Goal: Task Accomplishment & Management: Use online tool/utility

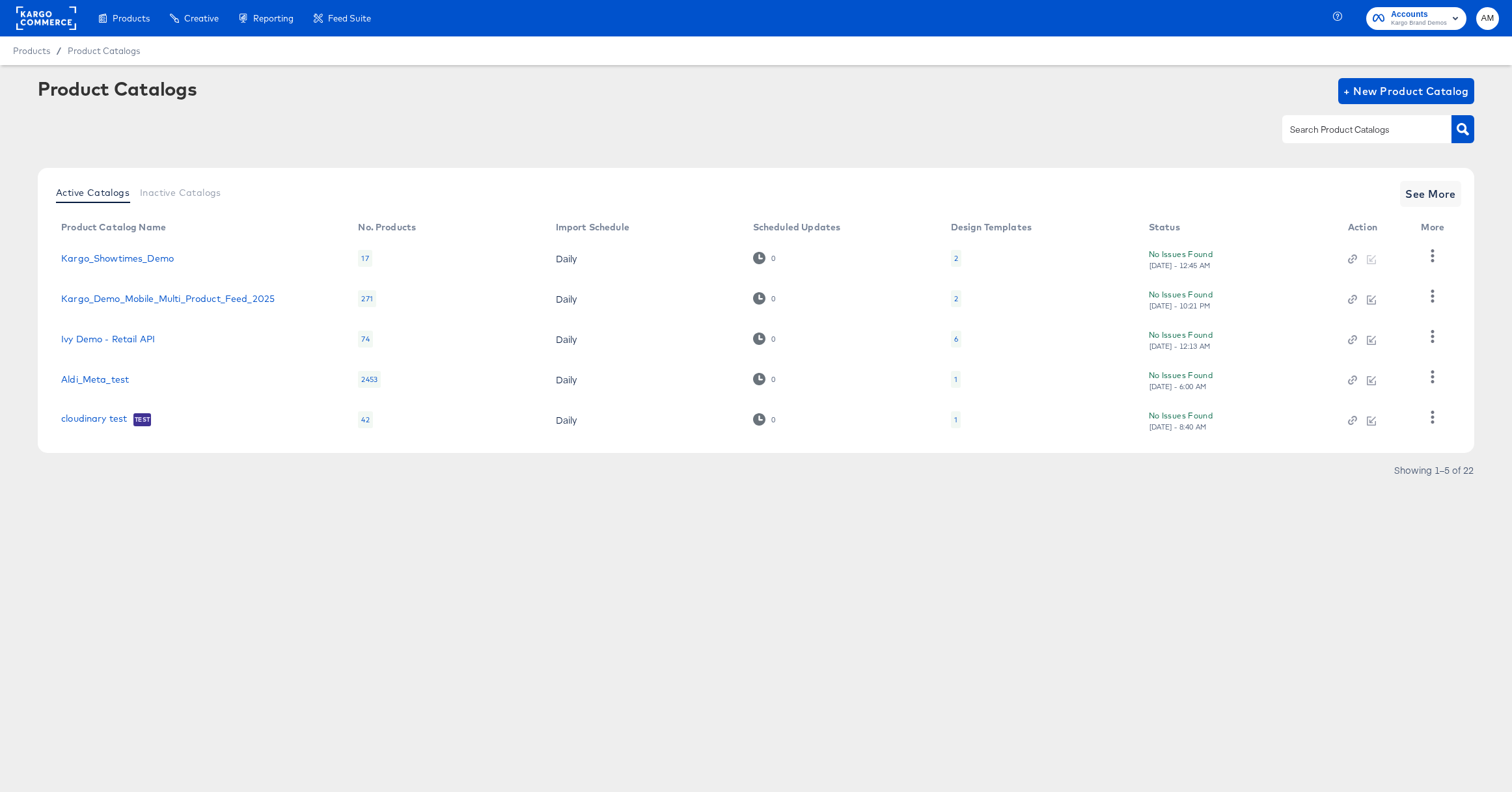
click at [30, 17] on rect at bounding box center [46, 18] width 60 height 23
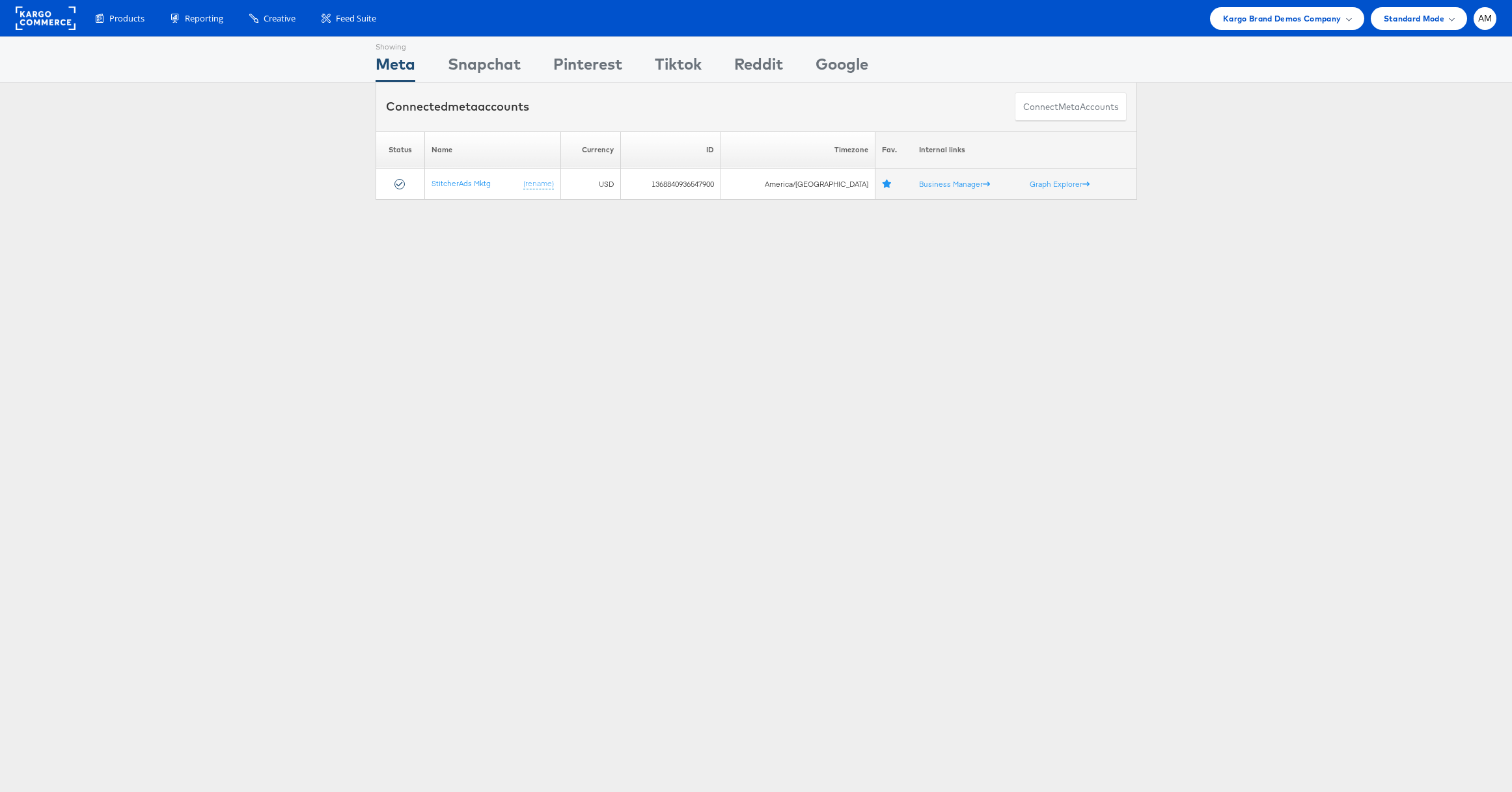
click at [36, 17] on rect at bounding box center [46, 18] width 60 height 23
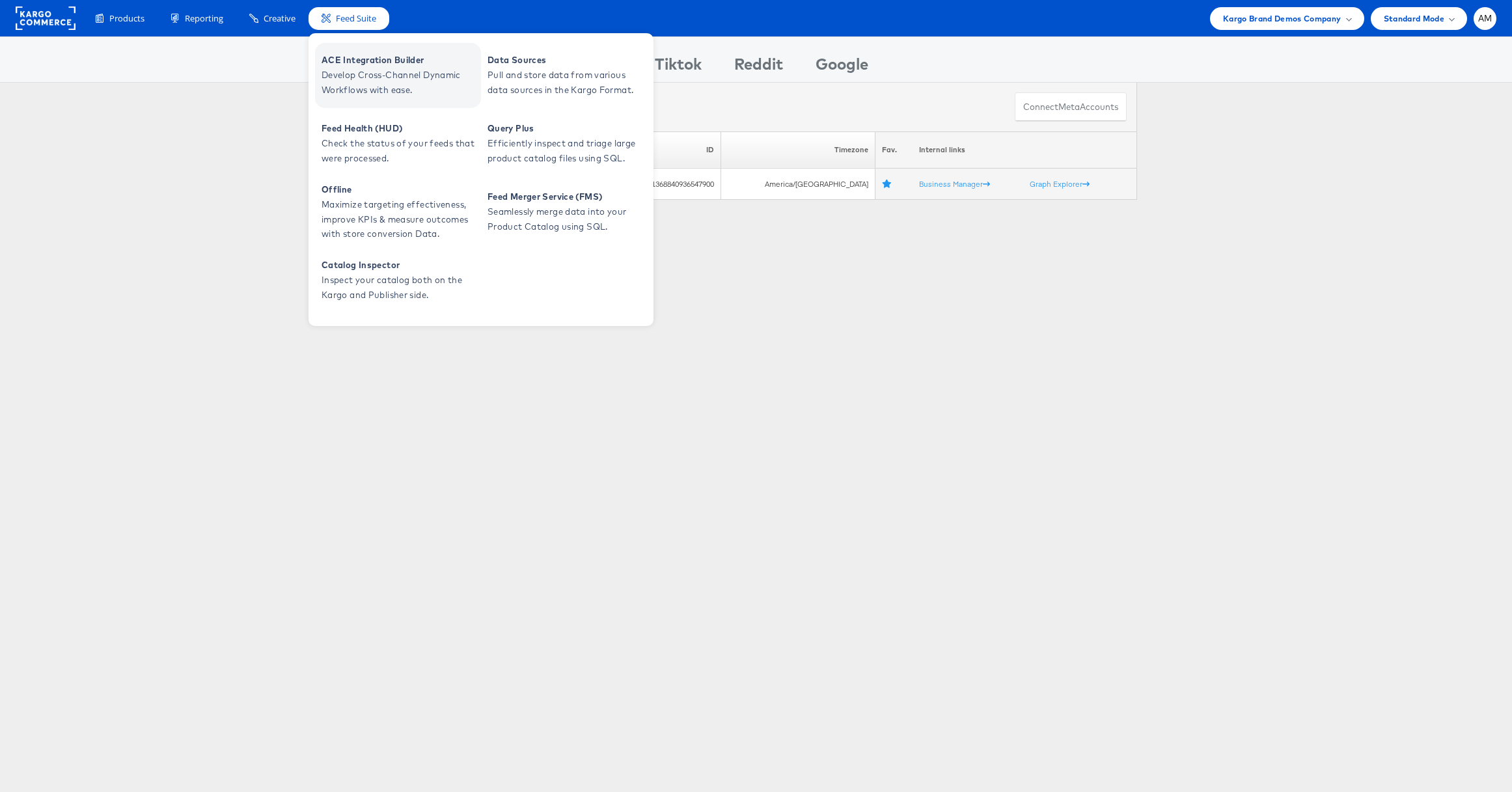
click at [375, 64] on span "ACE Integration Builder" at bounding box center [399, 60] width 156 height 15
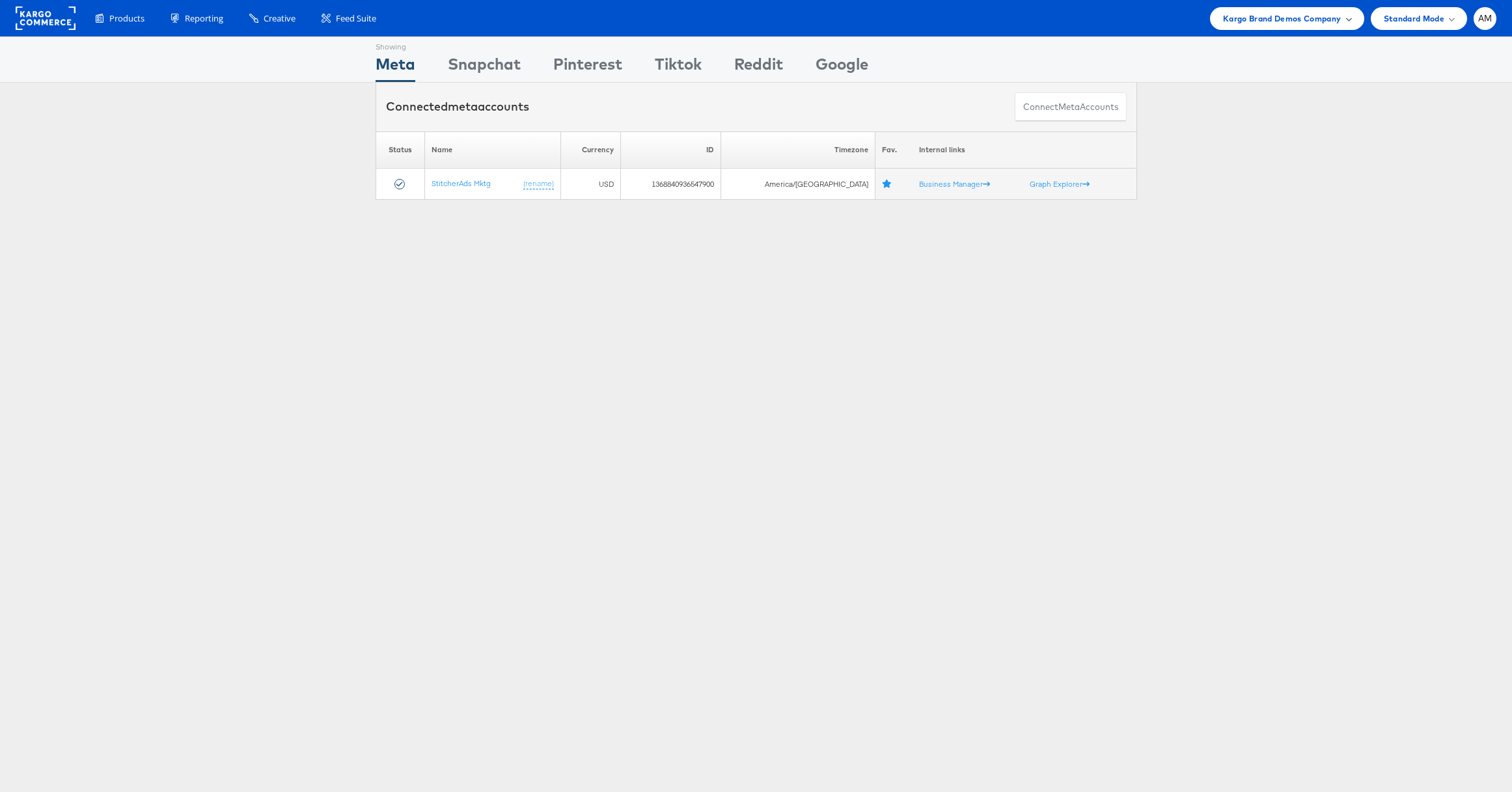
click at [1244, 20] on span "Kargo Brand Demos Company" at bounding box center [1282, 19] width 119 height 14
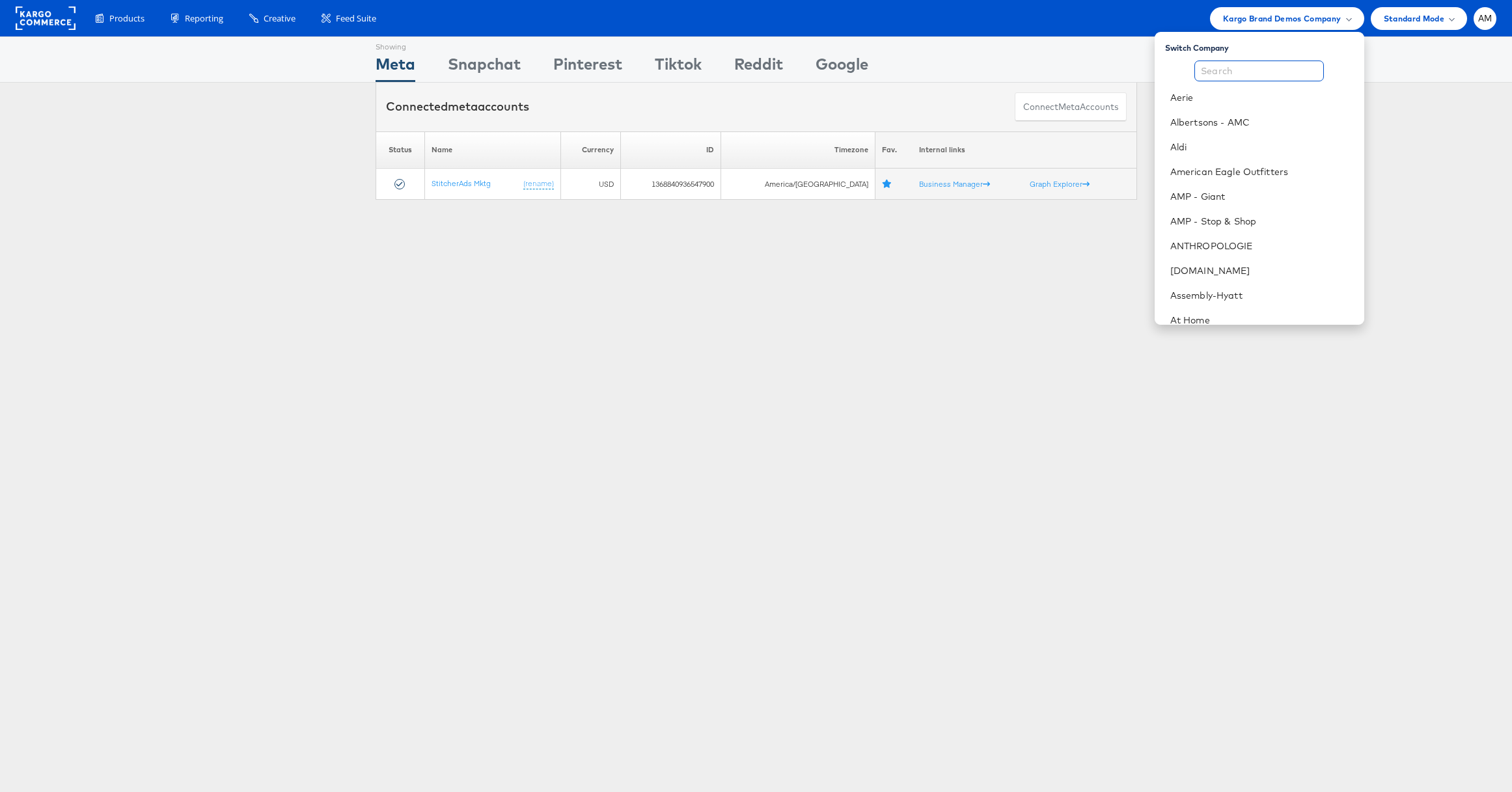
click at [1221, 63] on input "text" at bounding box center [1260, 71] width 130 height 21
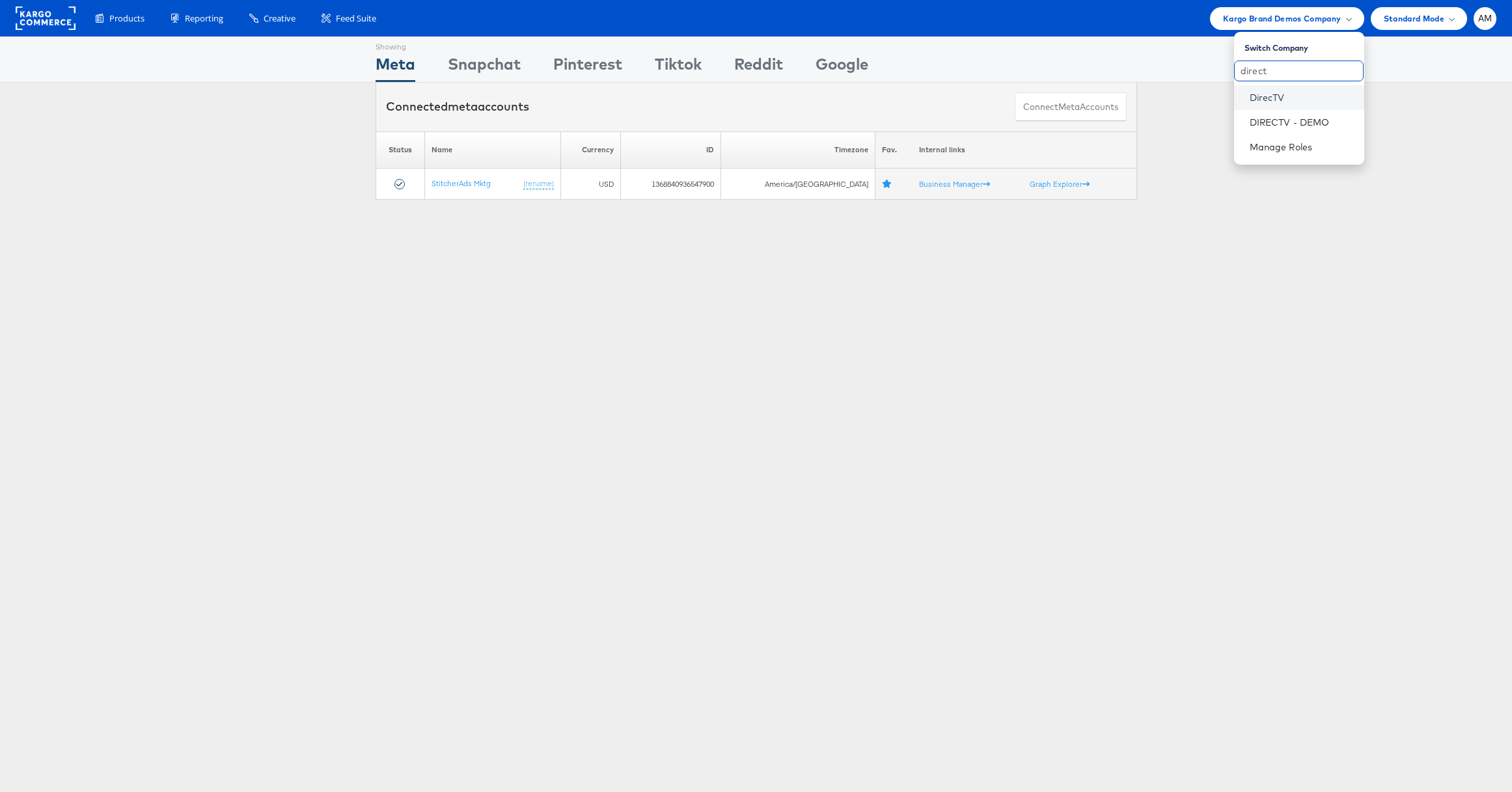
type input "direct"
click at [1271, 96] on link "DirecTV" at bounding box center [1302, 97] width 104 height 13
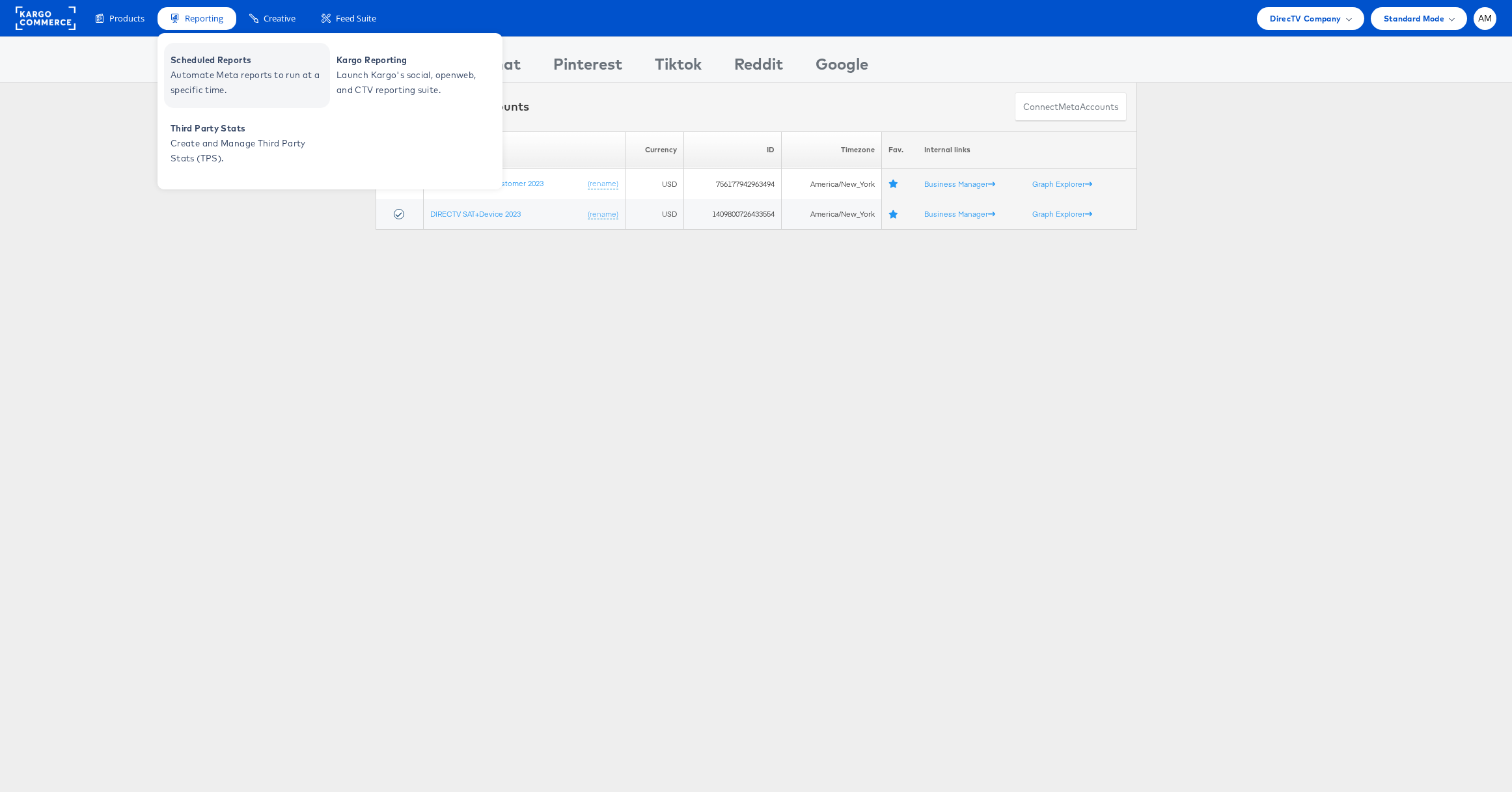
click at [230, 63] on span "Scheduled Reports" at bounding box center [248, 60] width 156 height 15
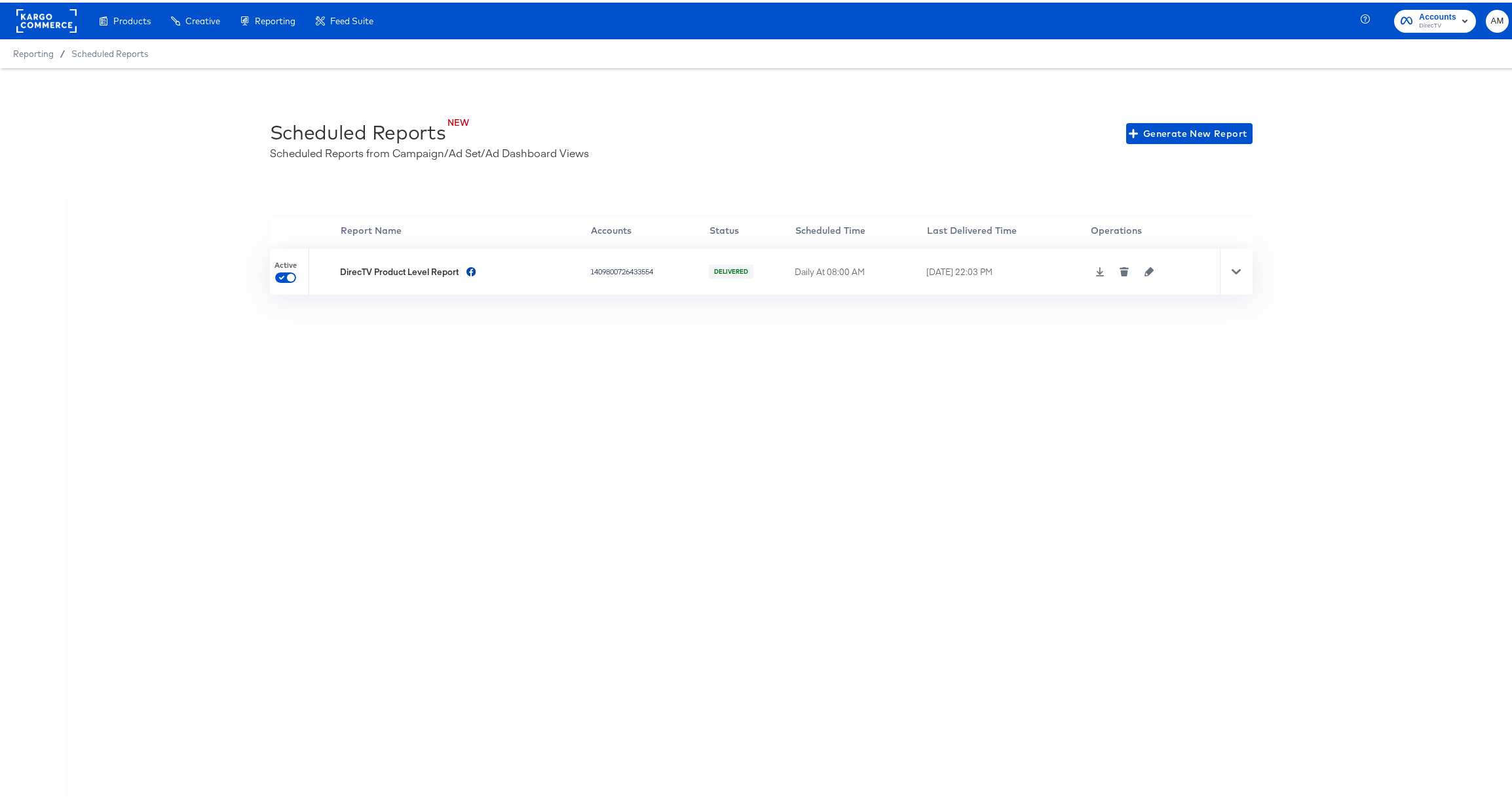
click at [1232, 270] on icon at bounding box center [1236, 269] width 9 height 6
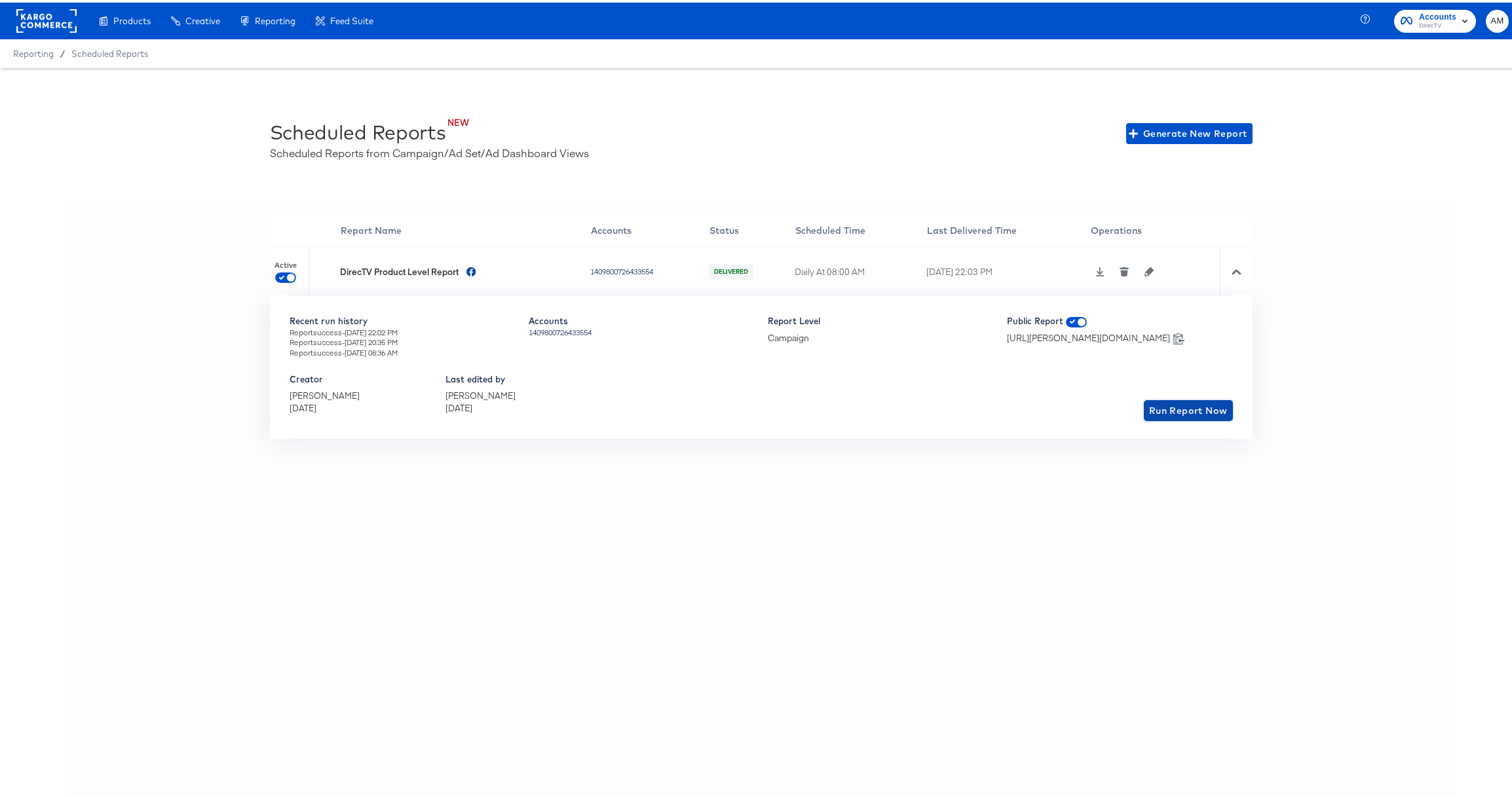
click at [1152, 410] on span "Run Report Now" at bounding box center [1188, 409] width 78 height 17
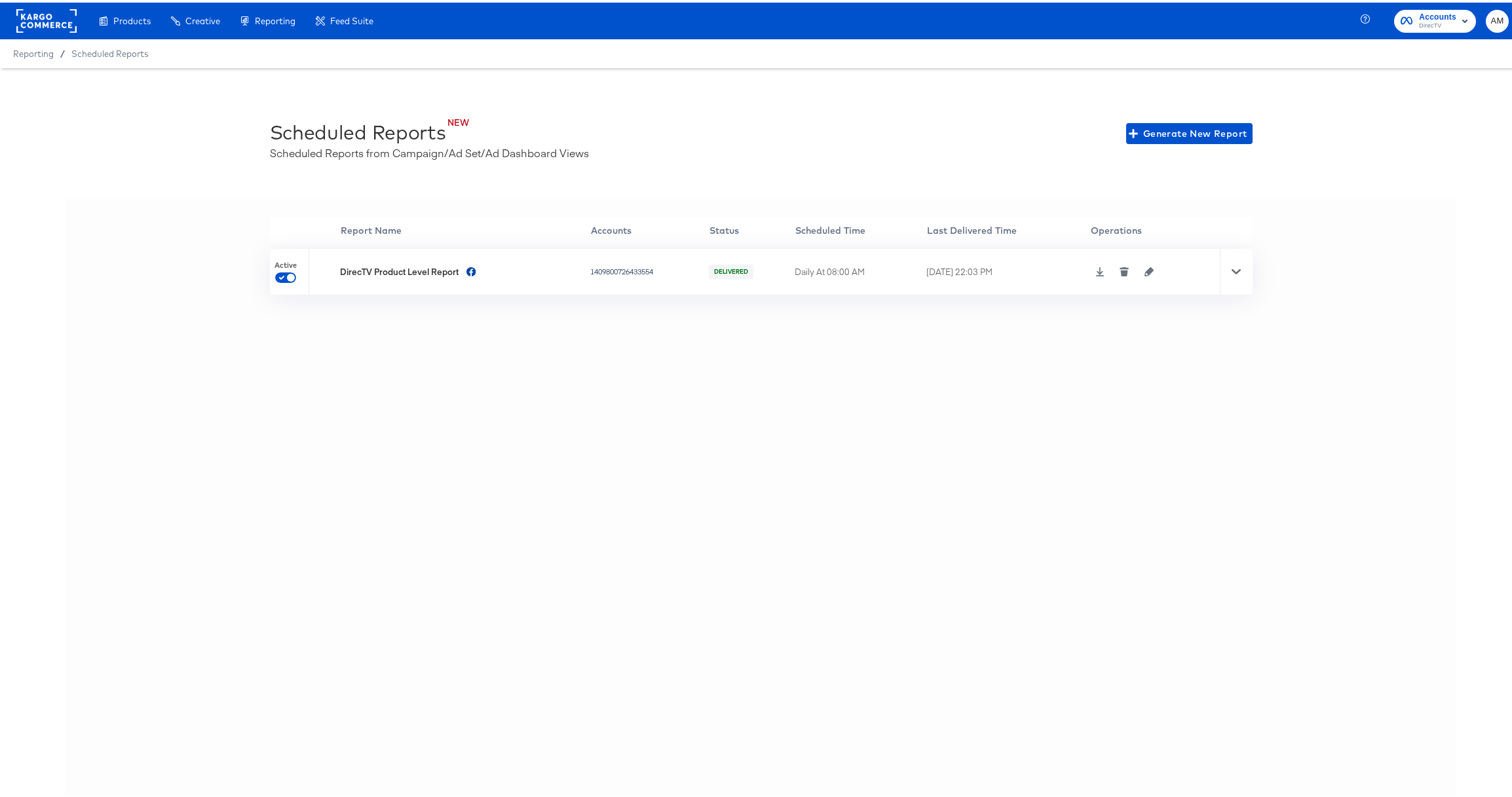
click at [1100, 271] on icon at bounding box center [1100, 269] width 9 height 9
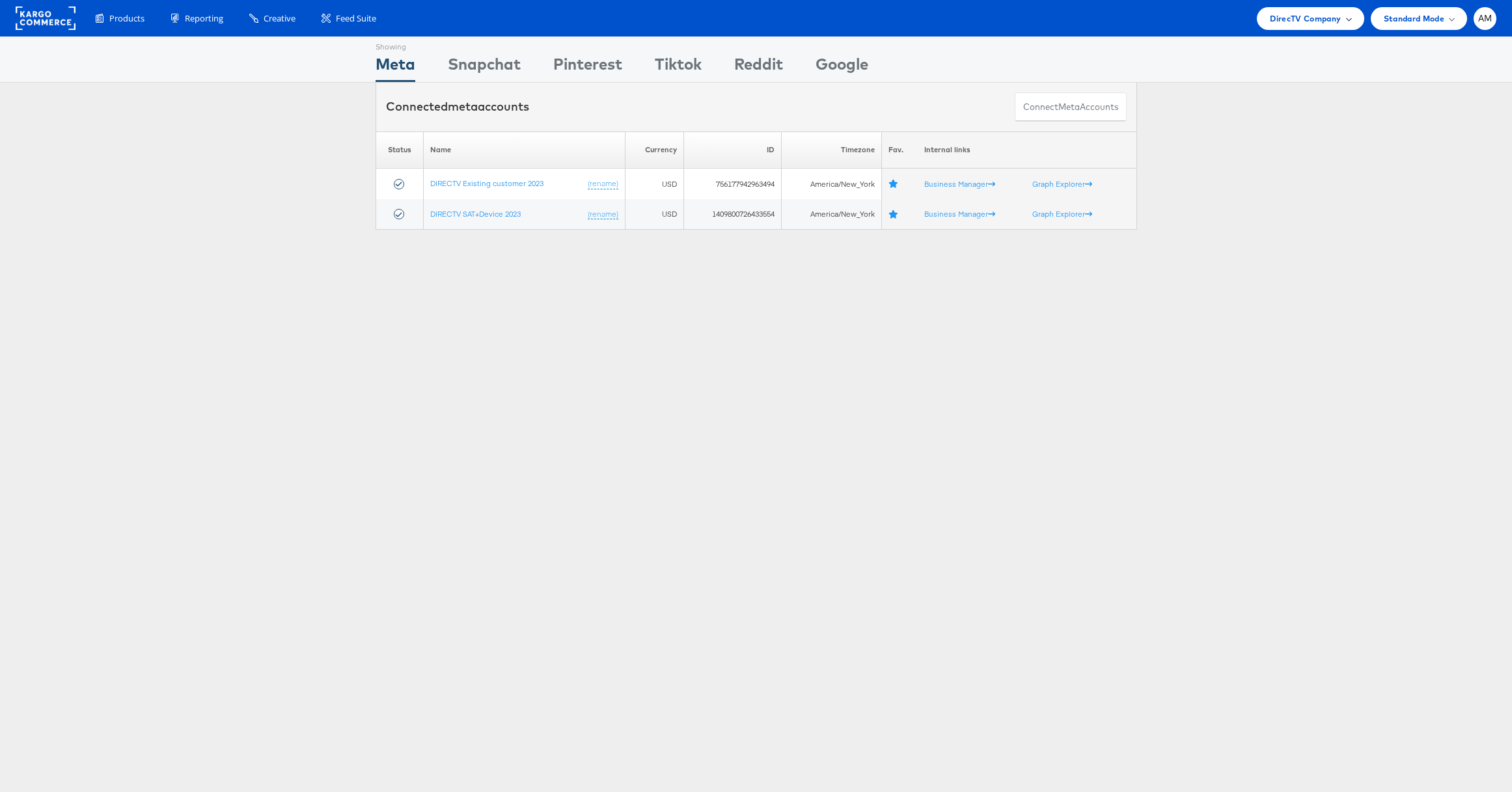
click at [1305, 18] on span "DirecTV Company" at bounding box center [1305, 19] width 71 height 14
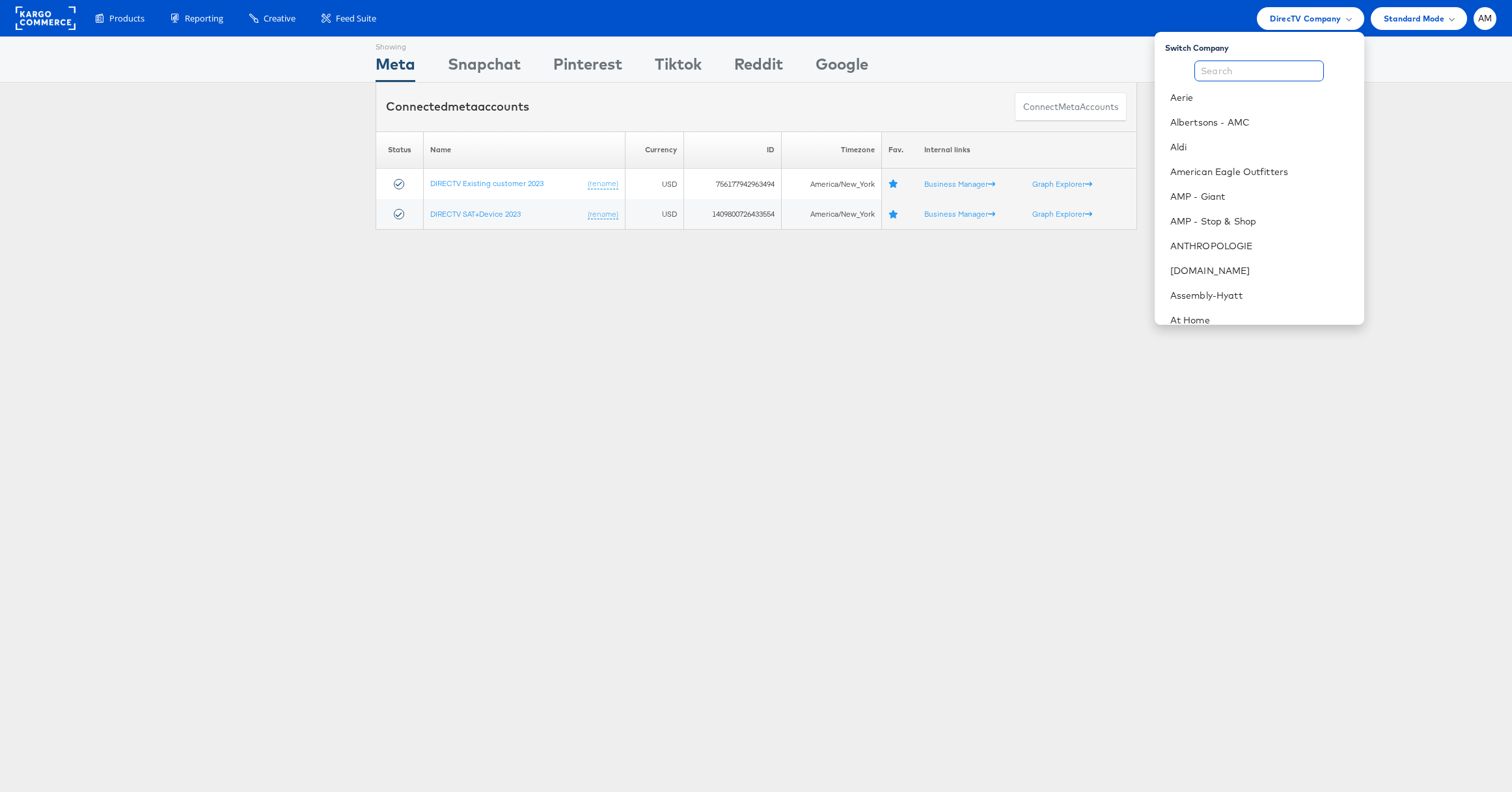
click at [1242, 70] on input "text" at bounding box center [1260, 71] width 130 height 21
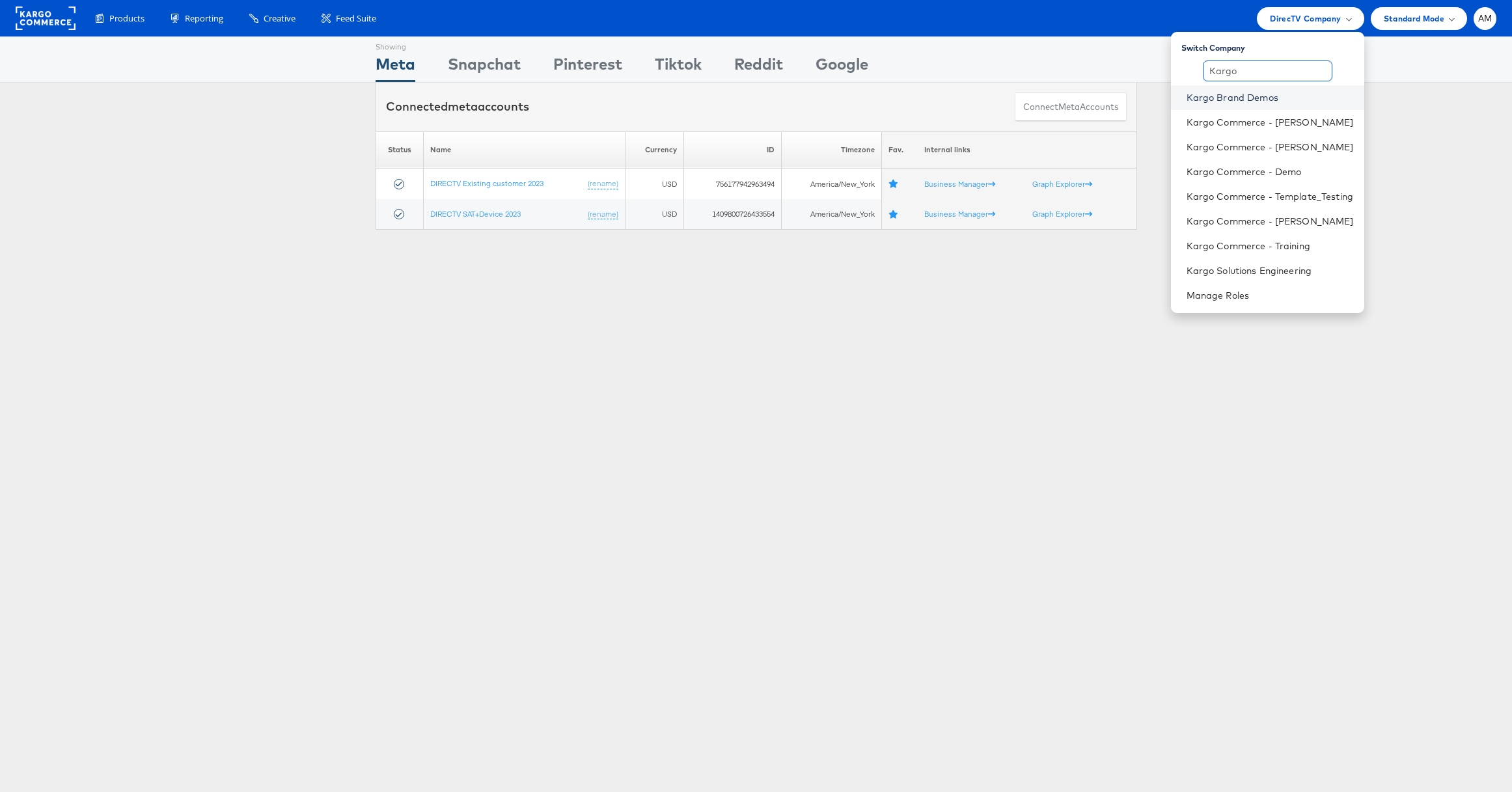
type input "Kargo"
click at [1244, 98] on link "Kargo Brand Demos" at bounding box center [1270, 97] width 168 height 13
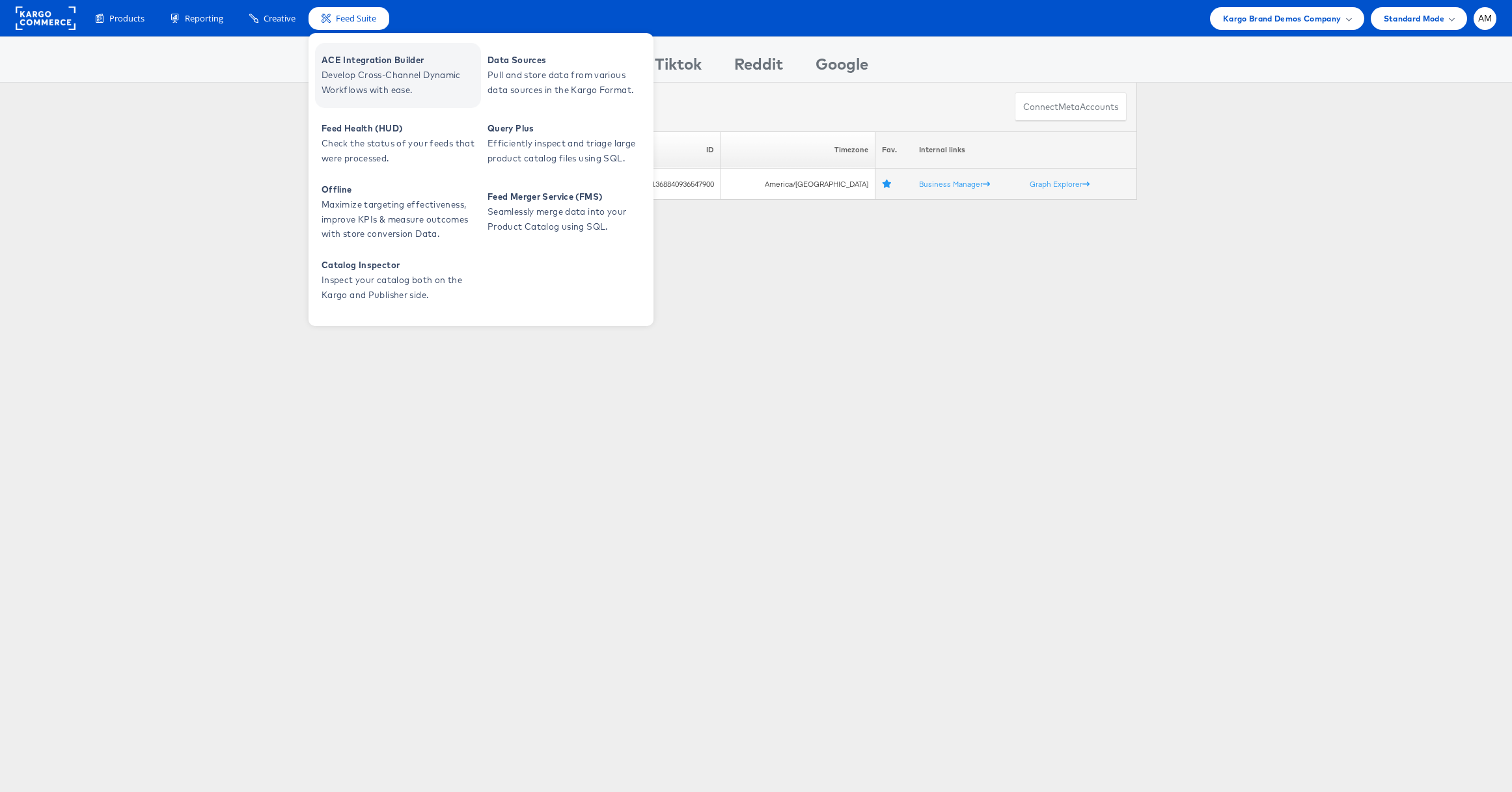
click at [364, 74] on span "Develop Cross-Channel Dynamic Workflows with ease." at bounding box center [399, 82] width 156 height 30
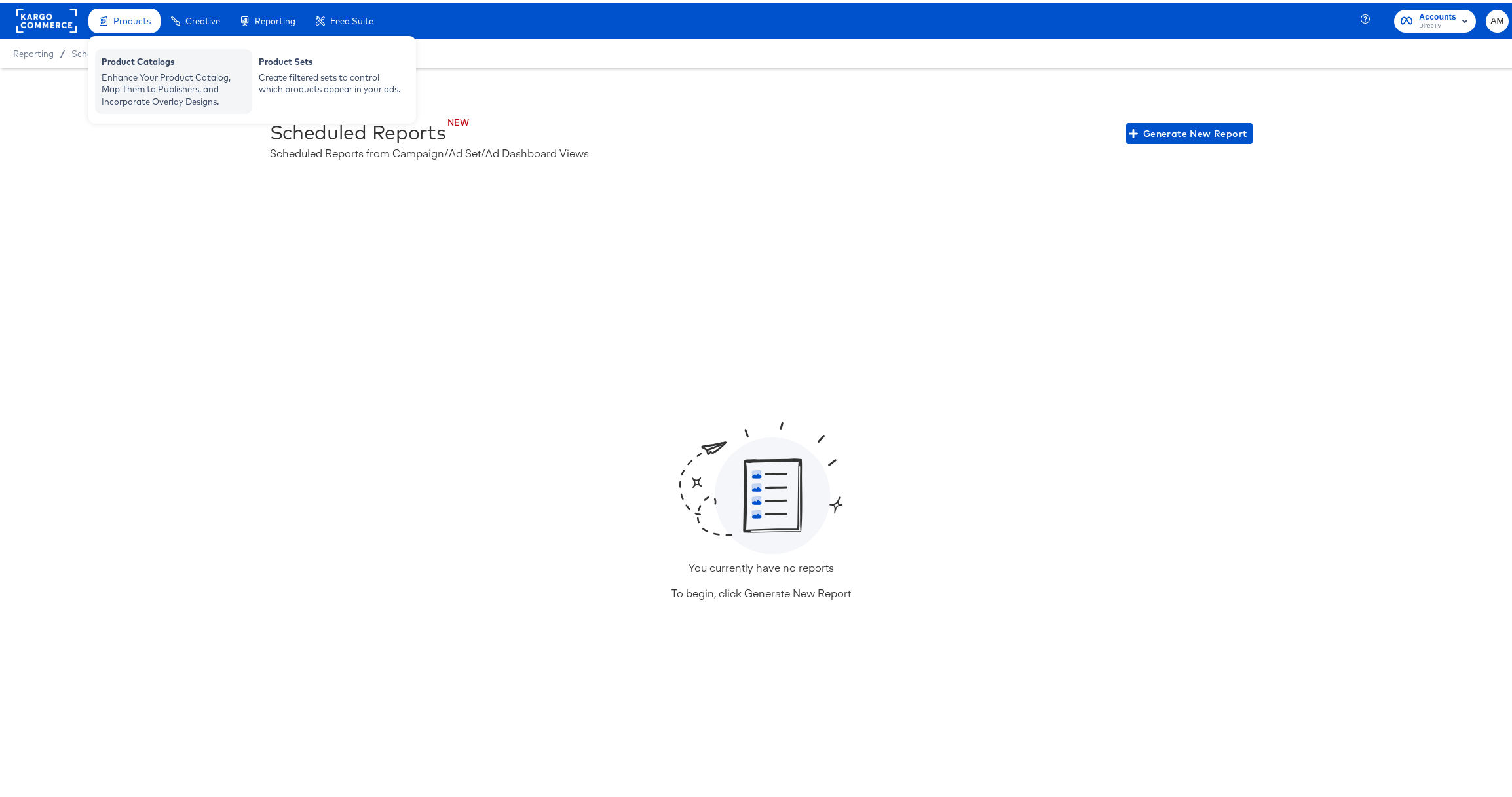
click at [124, 64] on div "Product Catalogs" at bounding box center [174, 60] width 144 height 16
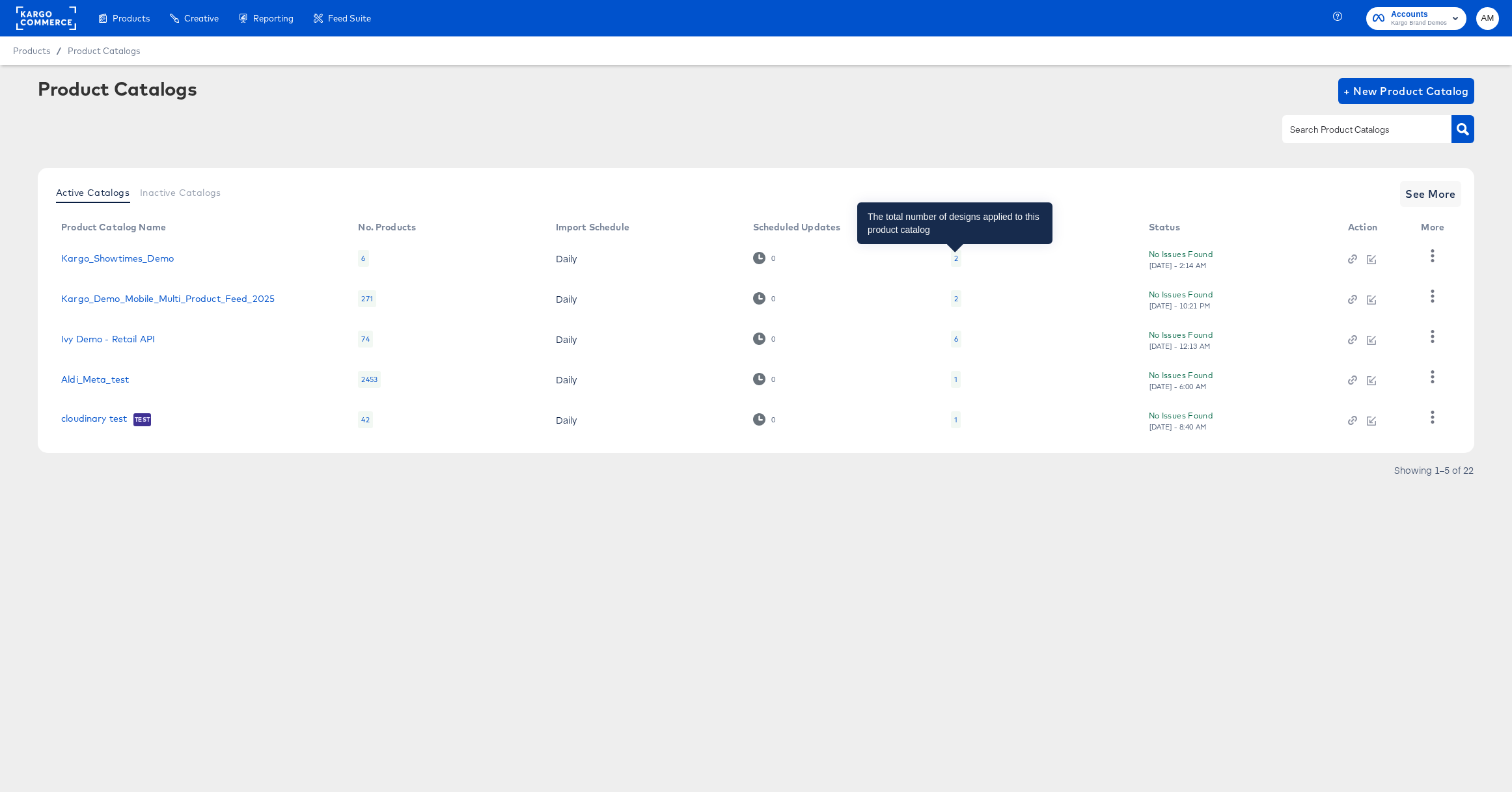
click at [955, 255] on div "2" at bounding box center [956, 258] width 4 height 10
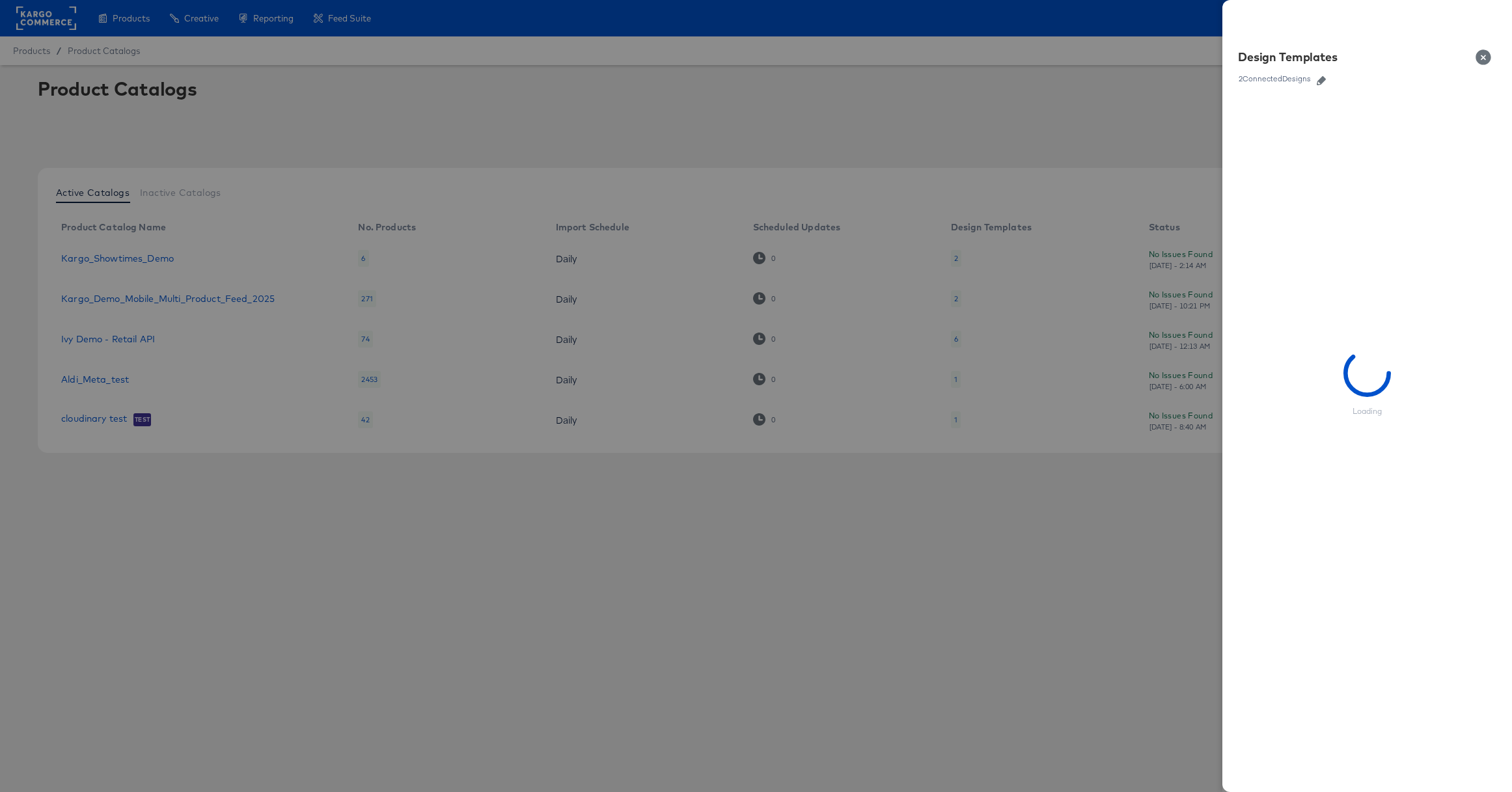
click at [1321, 78] on icon "button" at bounding box center [1321, 80] width 9 height 9
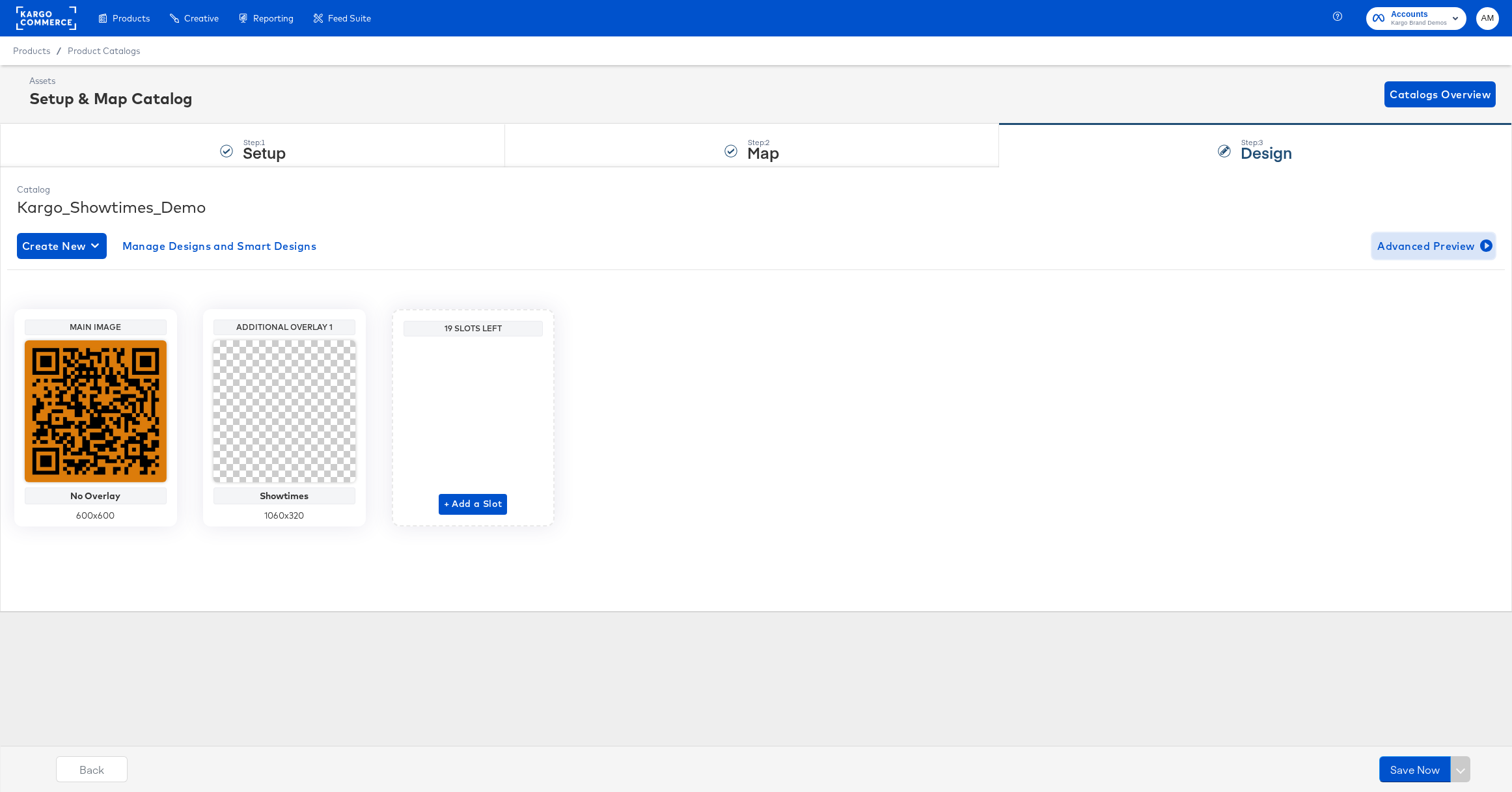
click at [1462, 239] on span "Advanced Preview" at bounding box center [1433, 246] width 112 height 18
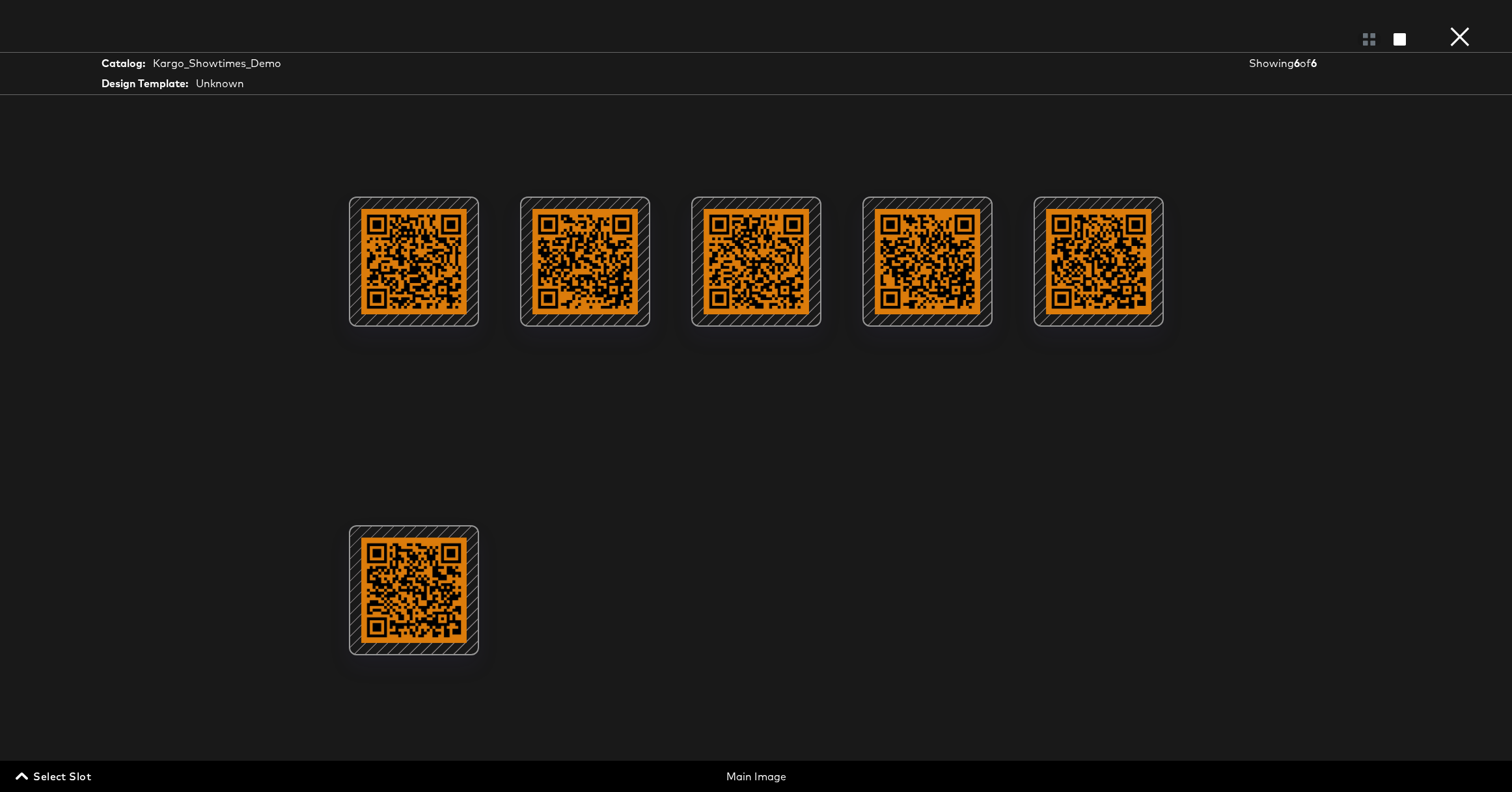
click at [52, 780] on span "Select Slot" at bounding box center [54, 777] width 73 height 18
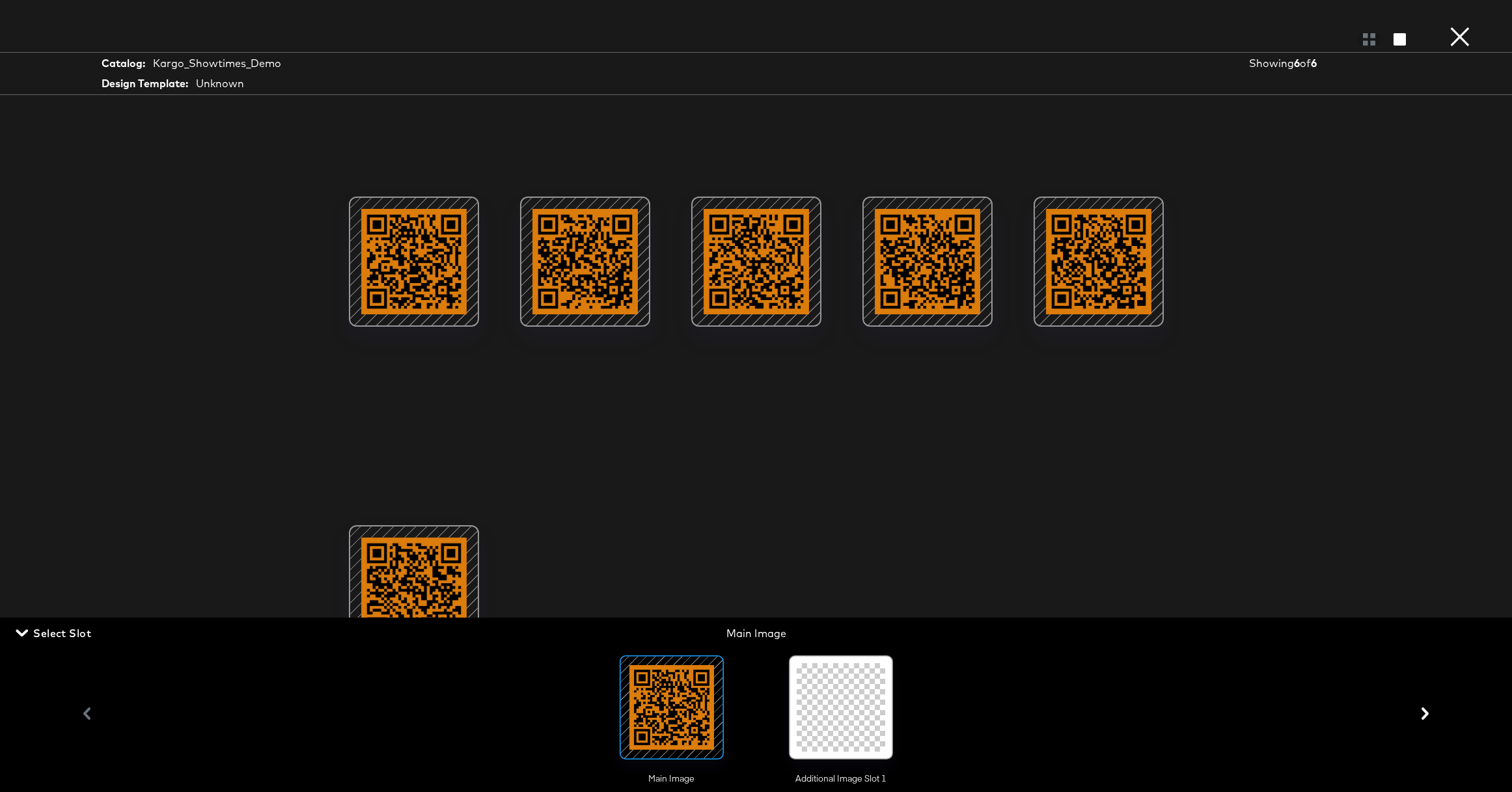
click at [822, 717] on div at bounding box center [841, 708] width 88 height 88
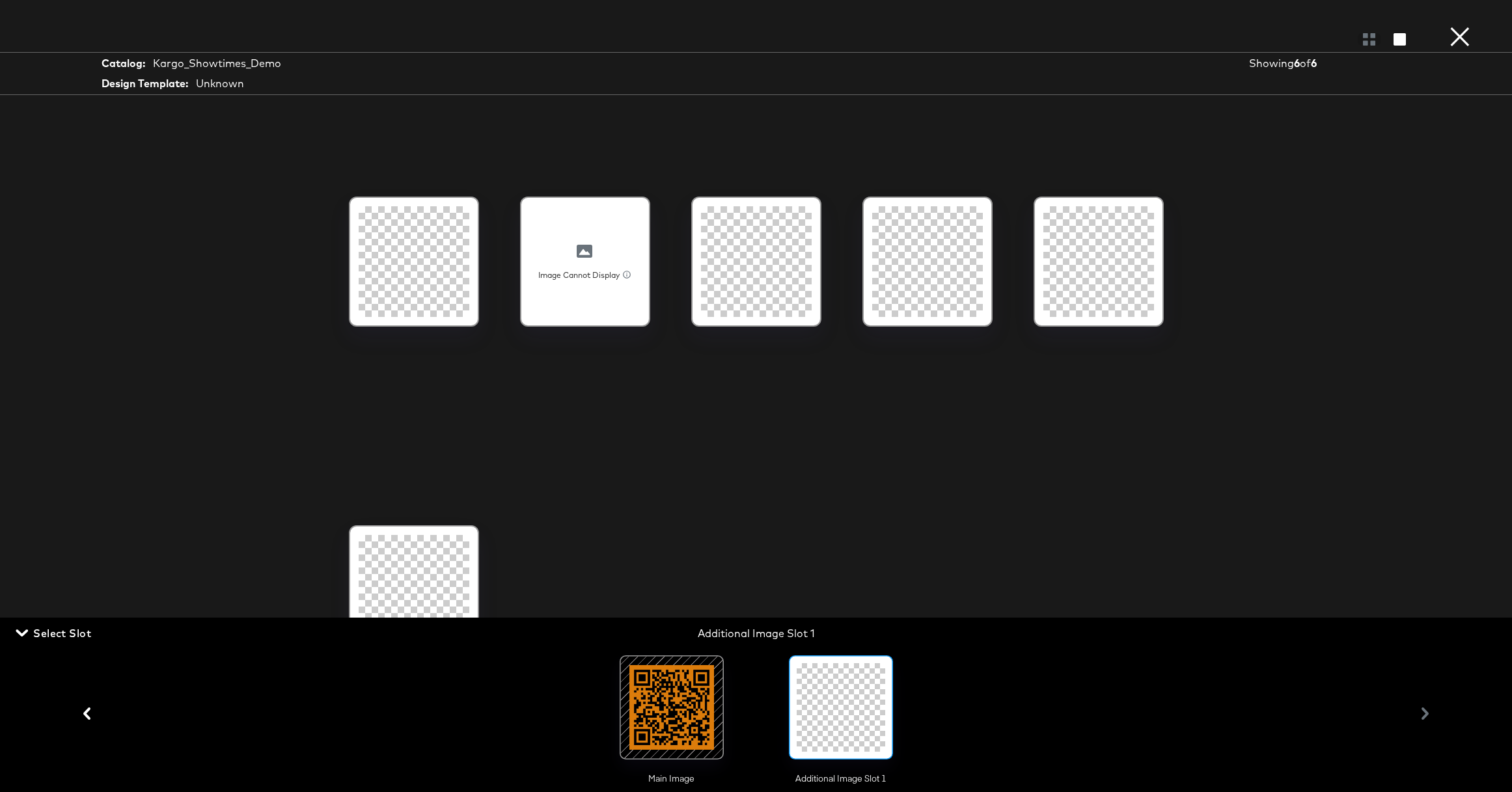
click at [566, 306] on div at bounding box center [585, 261] width 110 height 110
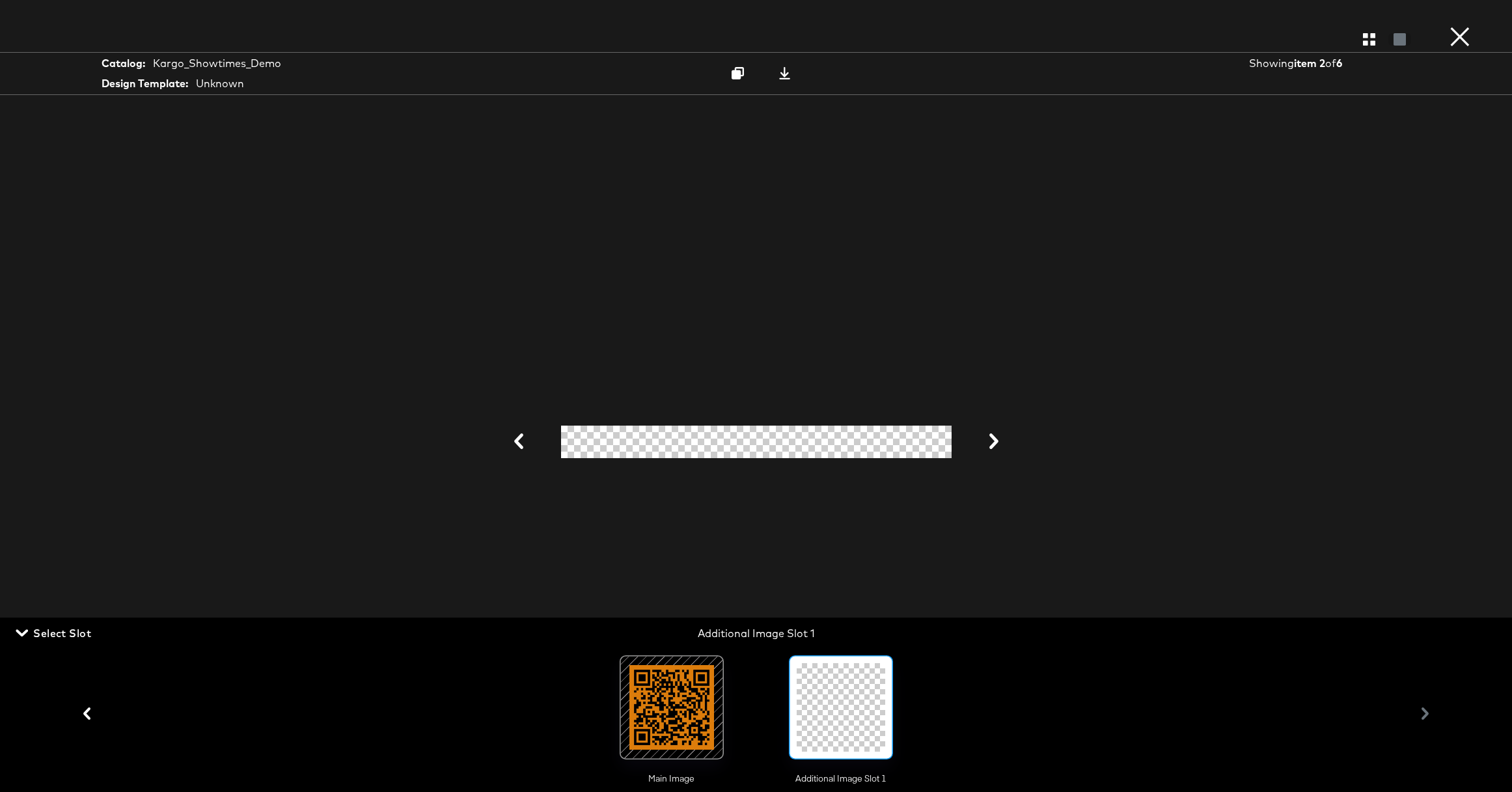
click at [1462, 26] on button "×" at bounding box center [1460, 13] width 26 height 26
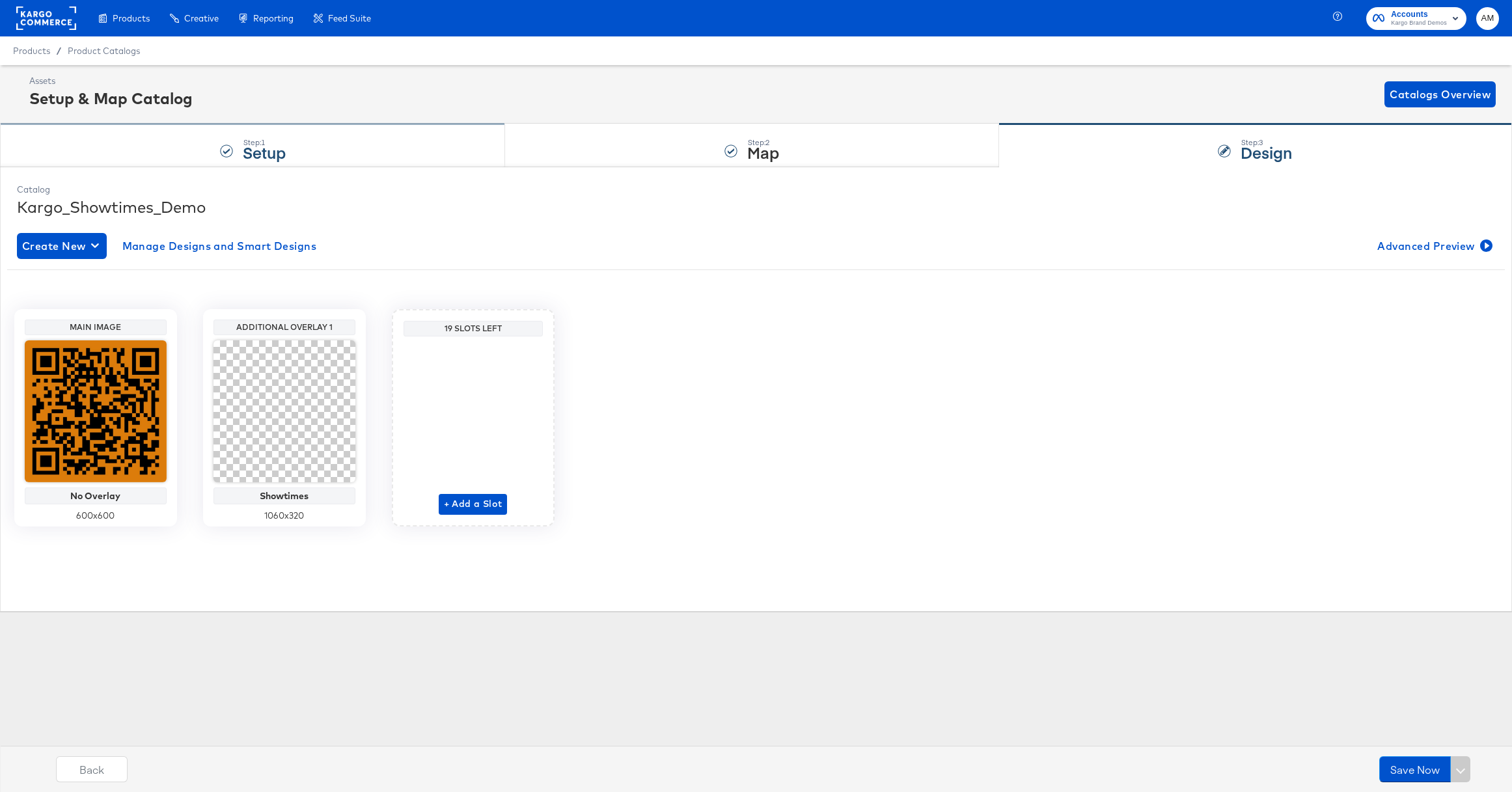
click at [255, 136] on div "Step: 1 Setup" at bounding box center [264, 146] width 43 height 23
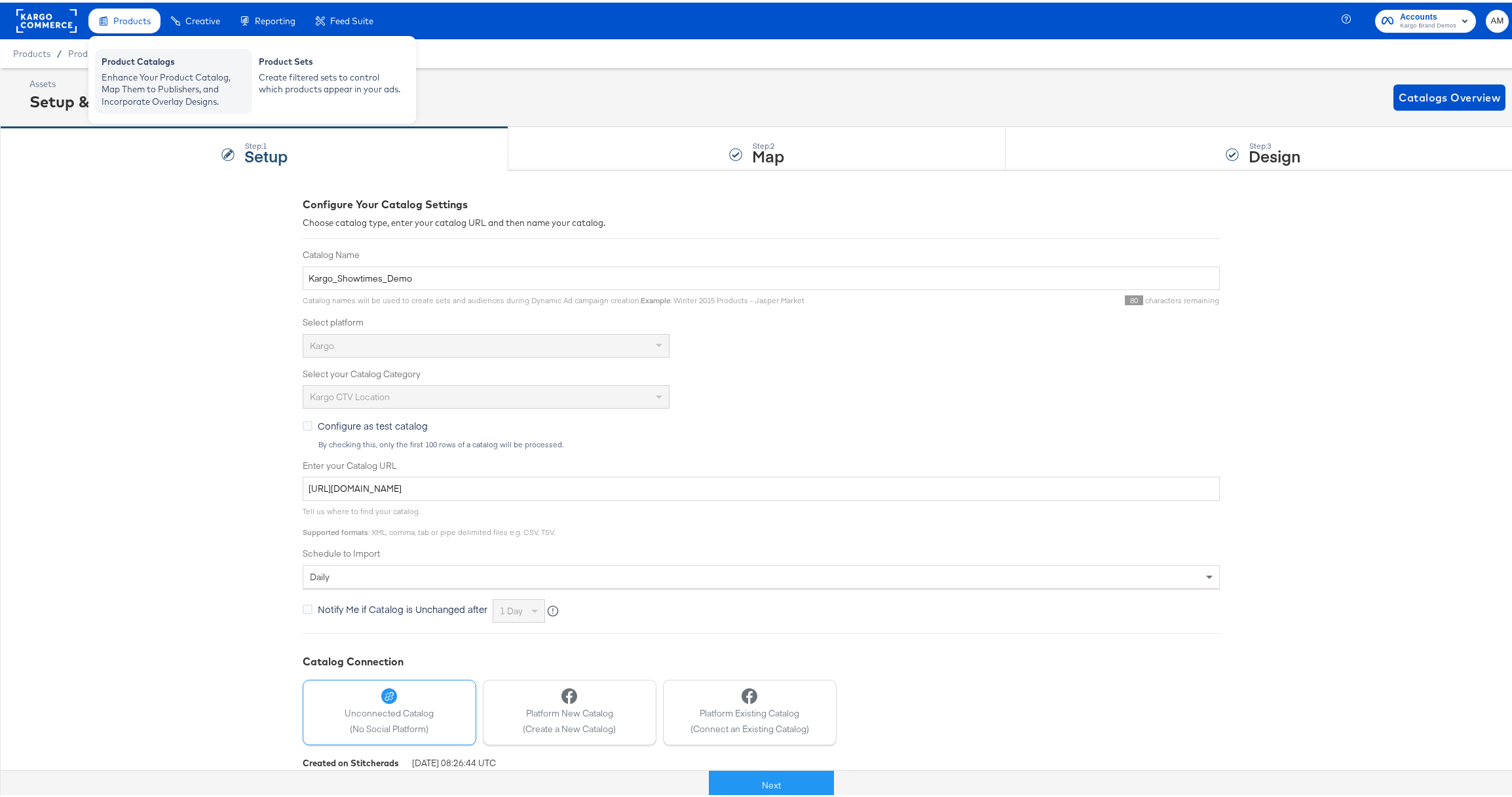
click at [145, 59] on div "Product Catalogs" at bounding box center [174, 60] width 144 height 16
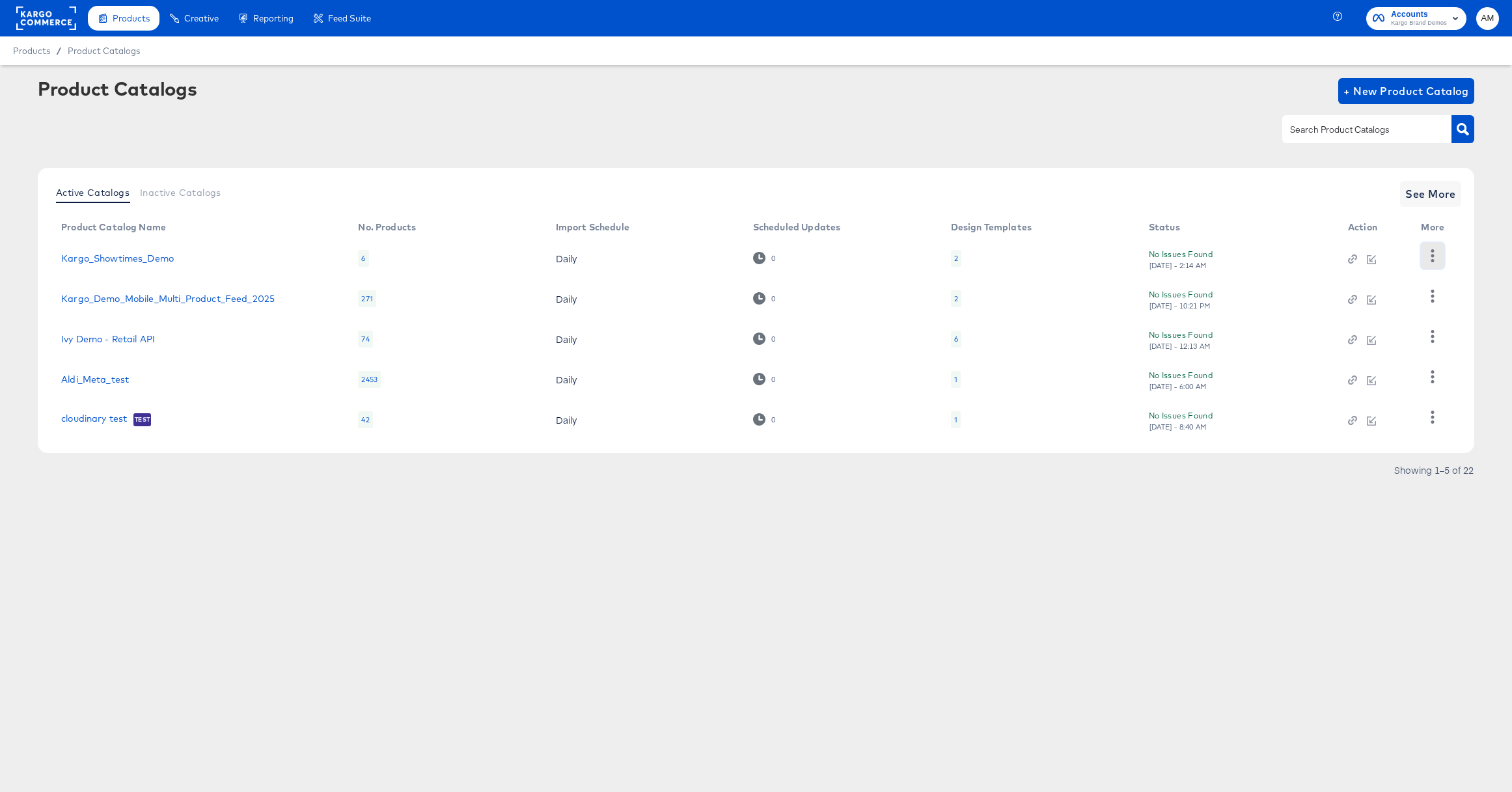
click at [1433, 255] on icon "button" at bounding box center [1433, 255] width 3 height 12
click at [1397, 305] on div "HUD Checks (Internal)" at bounding box center [1379, 304] width 130 height 21
